Goal: Task Accomplishment & Management: Complete application form

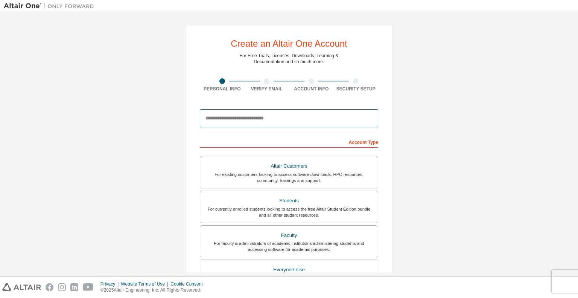
click at [235, 119] on input "email" at bounding box center [289, 118] width 178 height 18
paste input "**********"
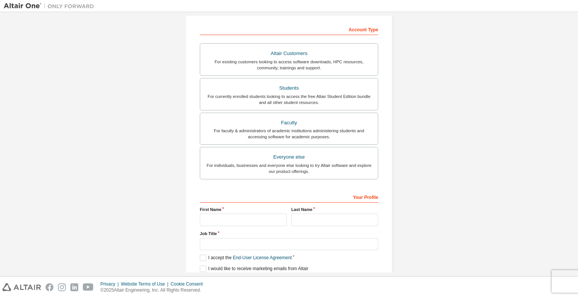
scroll to position [114, 0]
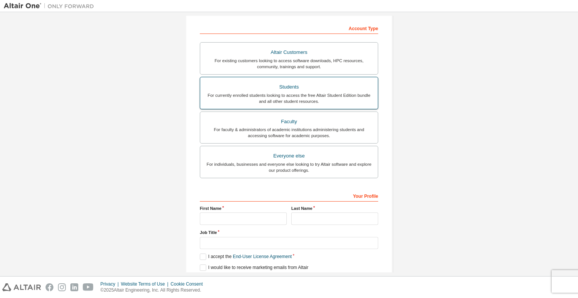
type input "**********"
click at [305, 92] on div "For currently enrolled students looking to access the free Altair Student Editi…" at bounding box center [289, 98] width 169 height 12
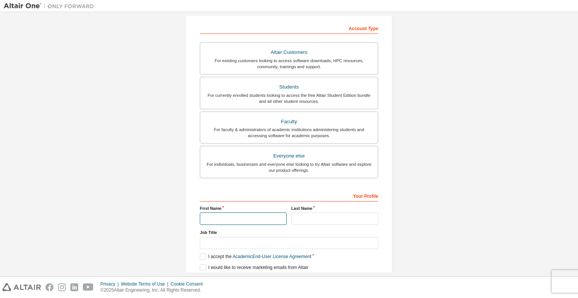
click at [229, 218] on input "text" at bounding box center [243, 218] width 87 height 12
type input "*****"
click at [323, 221] on input "text" at bounding box center [334, 218] width 87 height 12
type input "*********"
click at [212, 254] on label "I accept the Academic End-User License Agreement" at bounding box center [255, 256] width 111 height 6
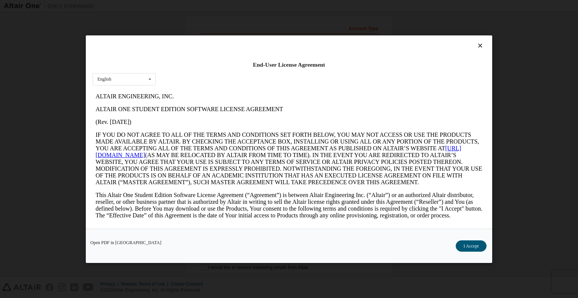
scroll to position [0, 0]
click at [477, 45] on icon at bounding box center [481, 45] width 8 height 7
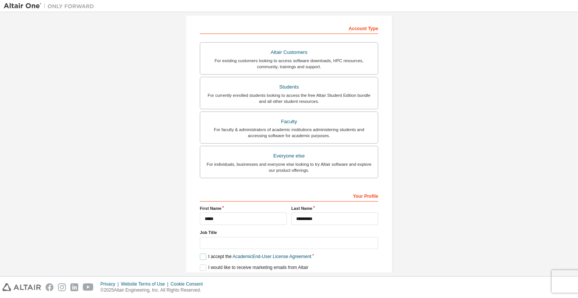
click at [204, 256] on label "I accept the Academic End-User License Agreement" at bounding box center [255, 256] width 111 height 6
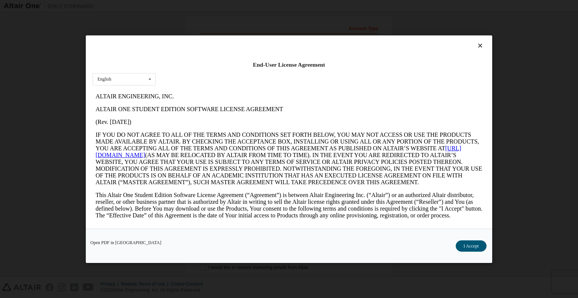
click at [477, 44] on icon at bounding box center [481, 45] width 8 height 7
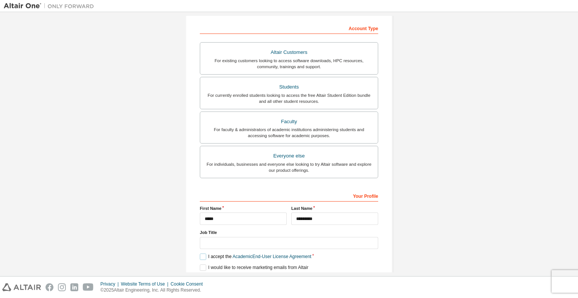
click at [200, 256] on label "I accept the Academic End-User License Agreement" at bounding box center [255, 256] width 111 height 6
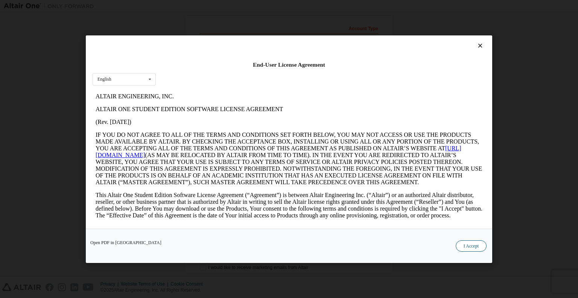
click at [467, 248] on button "I Accept" at bounding box center [471, 245] width 31 height 11
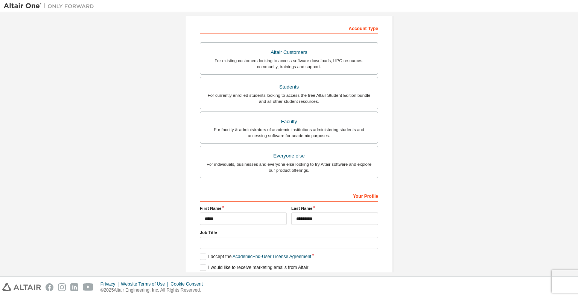
scroll to position [140, 0]
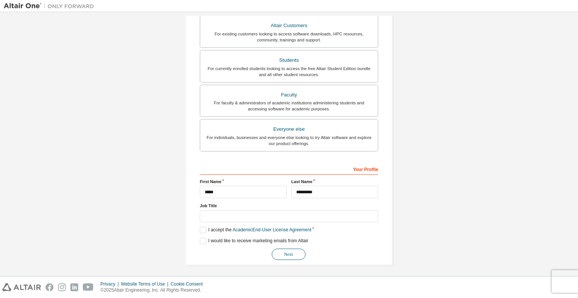
click at [280, 258] on button "Next" at bounding box center [289, 253] width 34 height 11
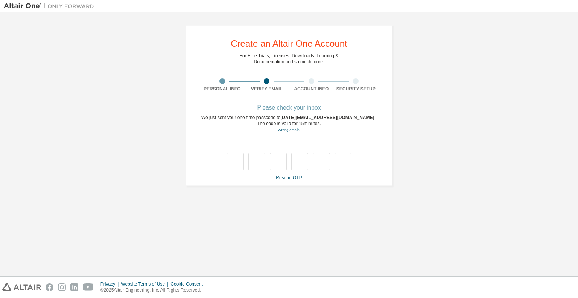
scroll to position [0, 0]
type input "*"
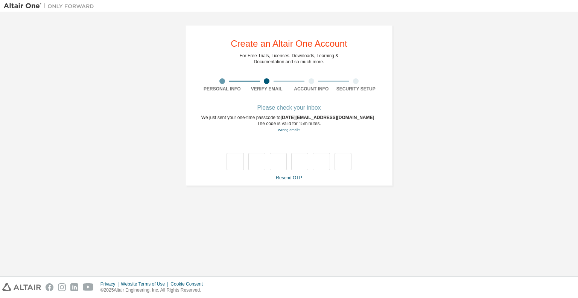
type input "*"
